Goal: Task Accomplishment & Management: Complete application form

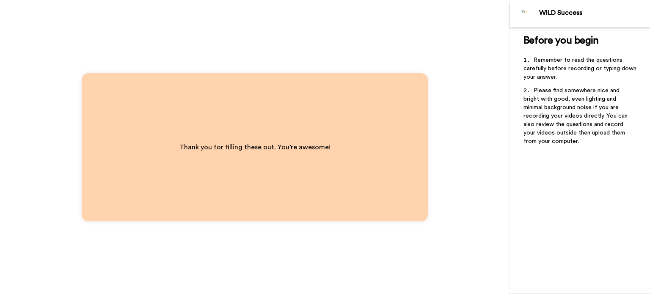
click at [506, 9] on div "Thank you for filling these out. You’re awesome!" at bounding box center [255, 147] width 510 height 294
click at [542, 8] on div "WILD Success" at bounding box center [580, 13] width 140 height 27
click at [522, 8] on img at bounding box center [525, 13] width 20 height 20
drag, startPoint x: 522, startPoint y: 8, endPoint x: 567, endPoint y: 10, distance: 45.3
click at [567, 10] on div "WILD Success" at bounding box center [580, 13] width 140 height 27
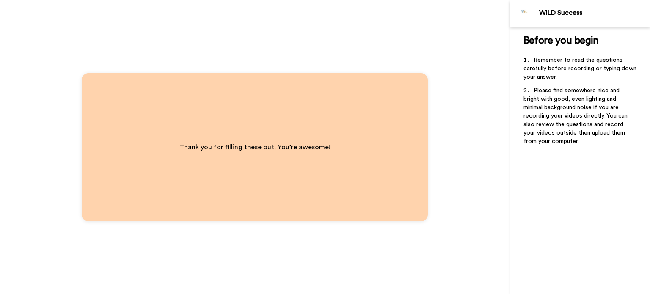
click at [381, 107] on div "Thank you for filling these out. You’re awesome!" at bounding box center [255, 147] width 346 height 148
click at [519, 10] on img at bounding box center [525, 13] width 20 height 20
click at [526, 10] on img at bounding box center [525, 13] width 20 height 20
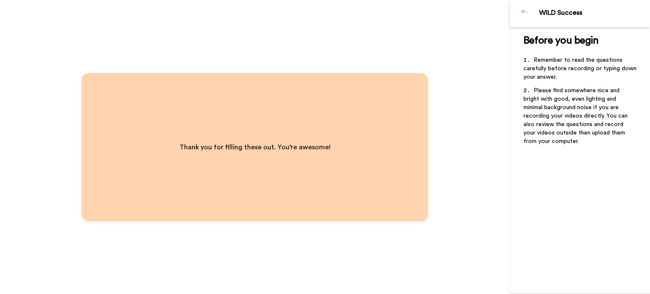
click at [555, 11] on div "WILD Success" at bounding box center [594, 13] width 110 height 8
